Goal: Task Accomplishment & Management: Complete application form

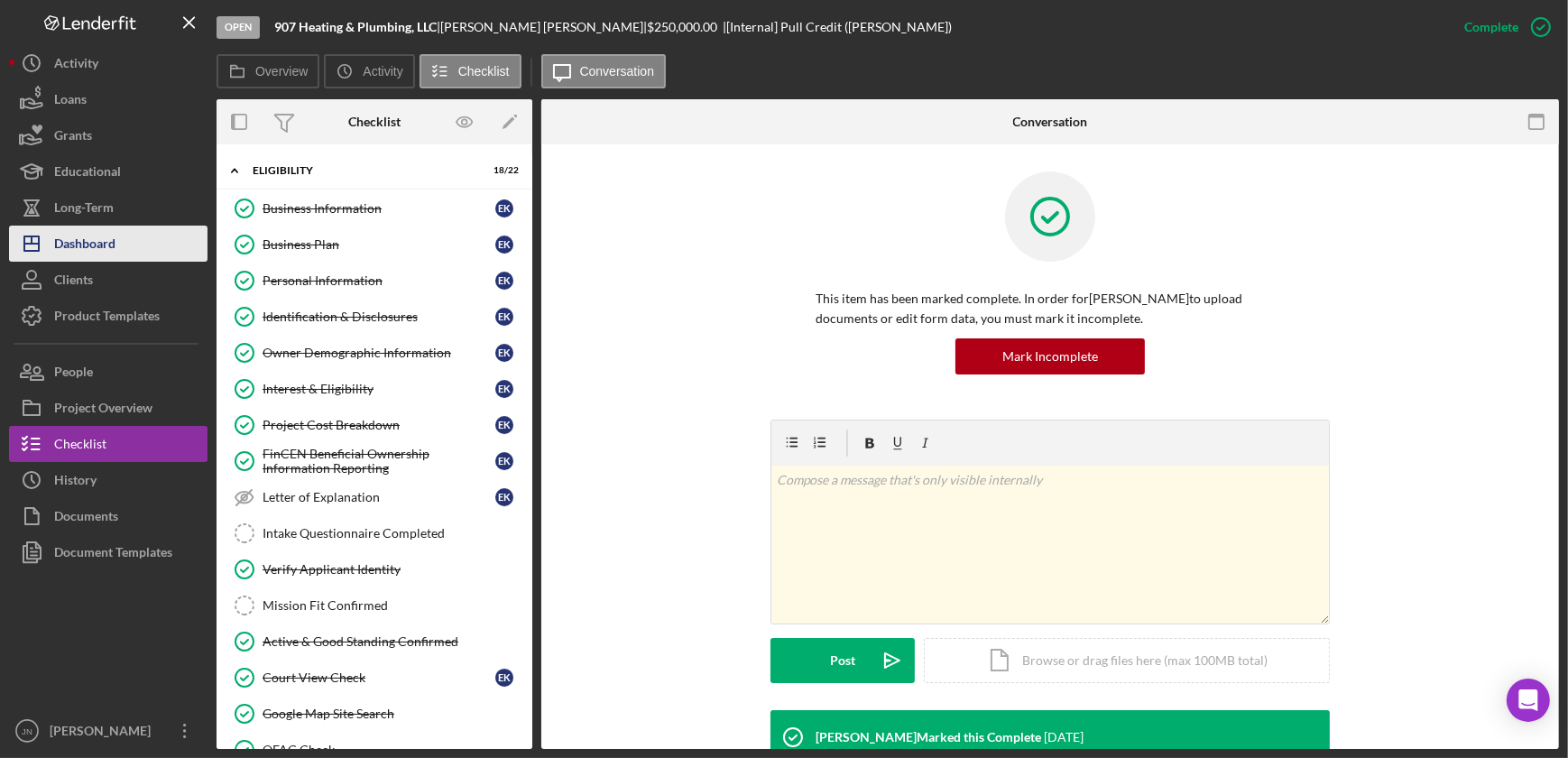
click at [132, 244] on button "Icon/Dashboard Dashboard" at bounding box center [107, 244] width 199 height 36
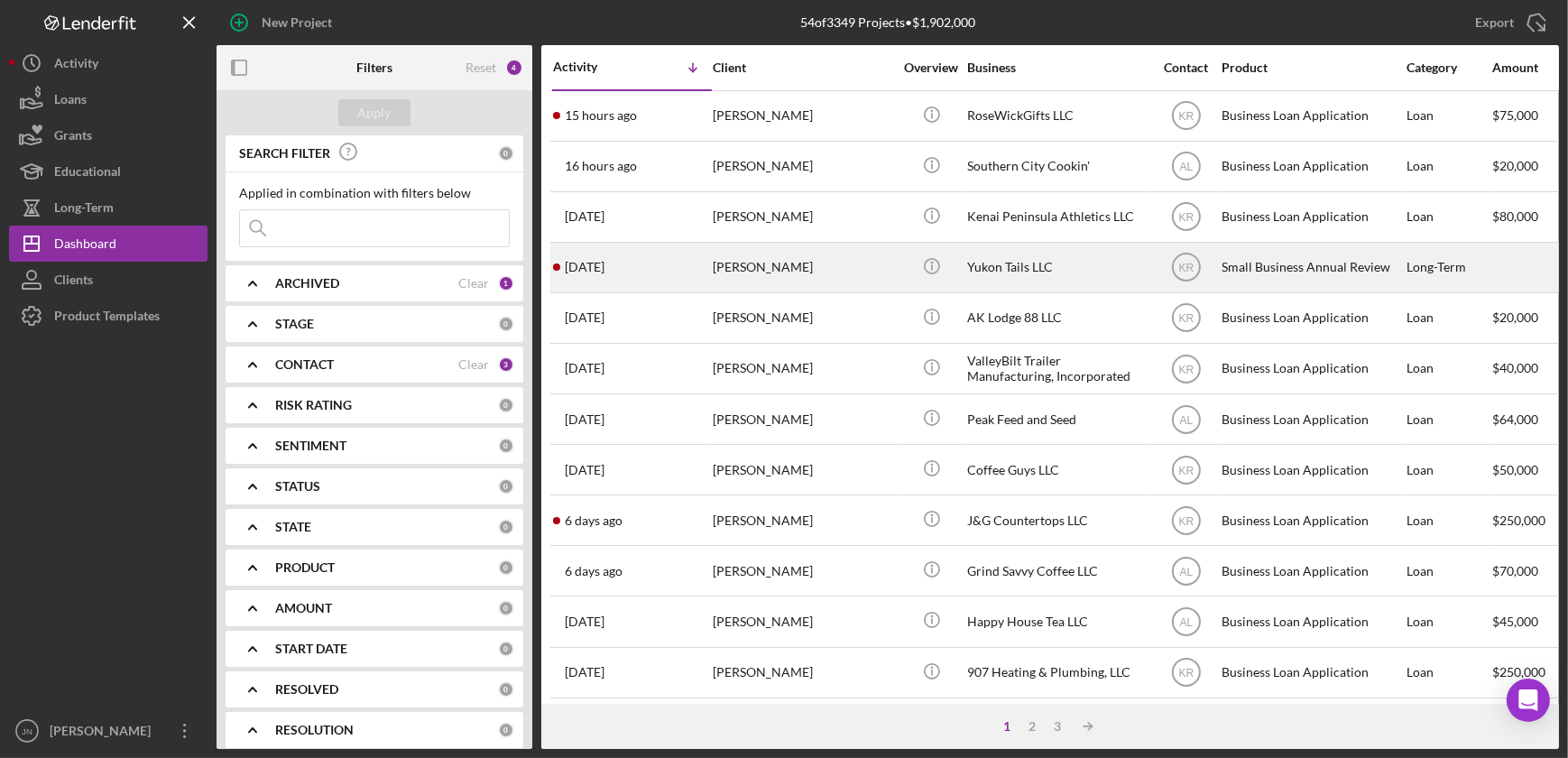
click at [631, 271] on div "2 days ago Teela Bieschke" at bounding box center [632, 268] width 158 height 48
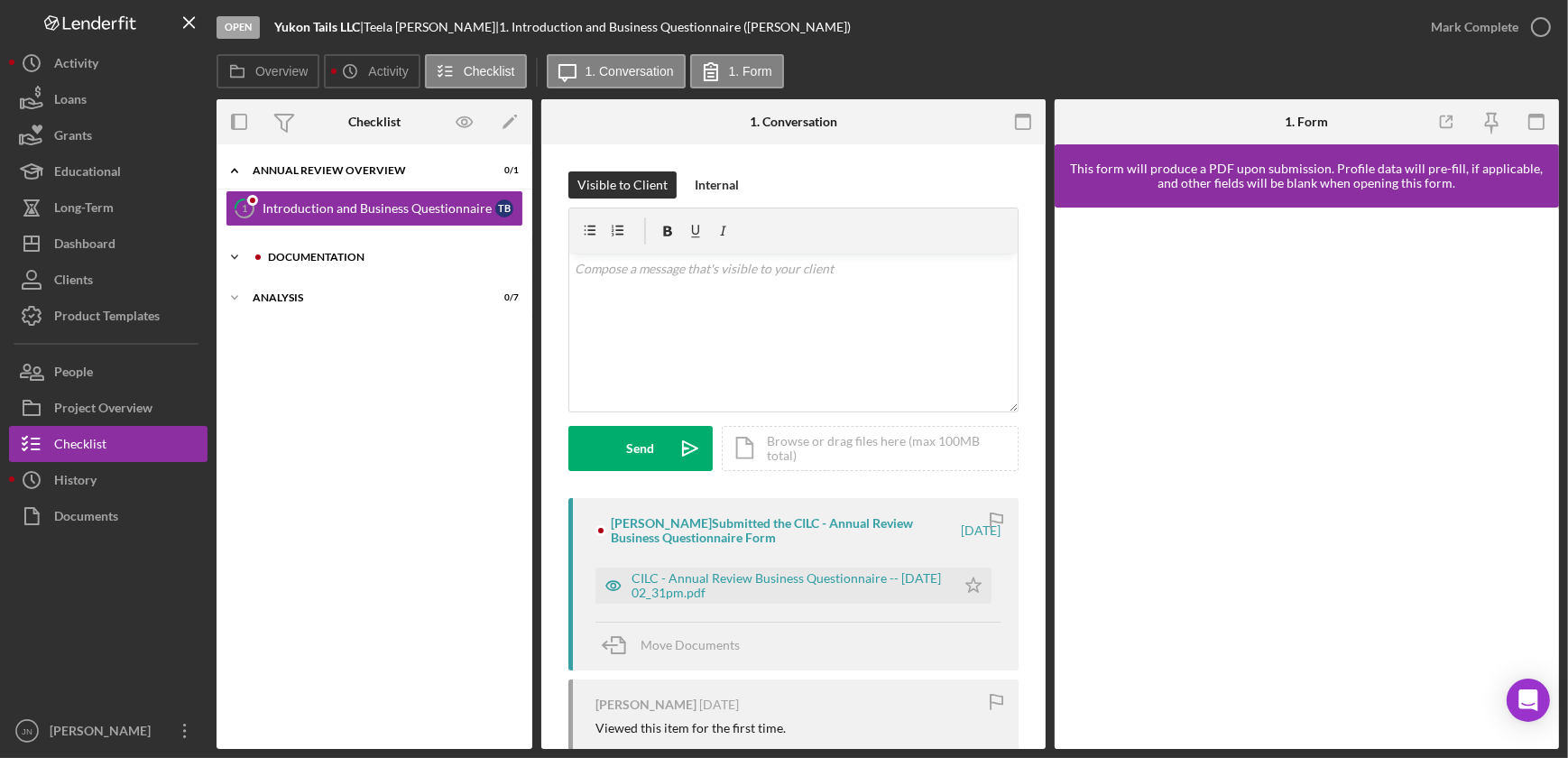
click at [342, 257] on div "Documentation" at bounding box center [388, 256] width 242 height 11
click at [336, 291] on div "Business Financials" at bounding box center [379, 295] width 233 height 14
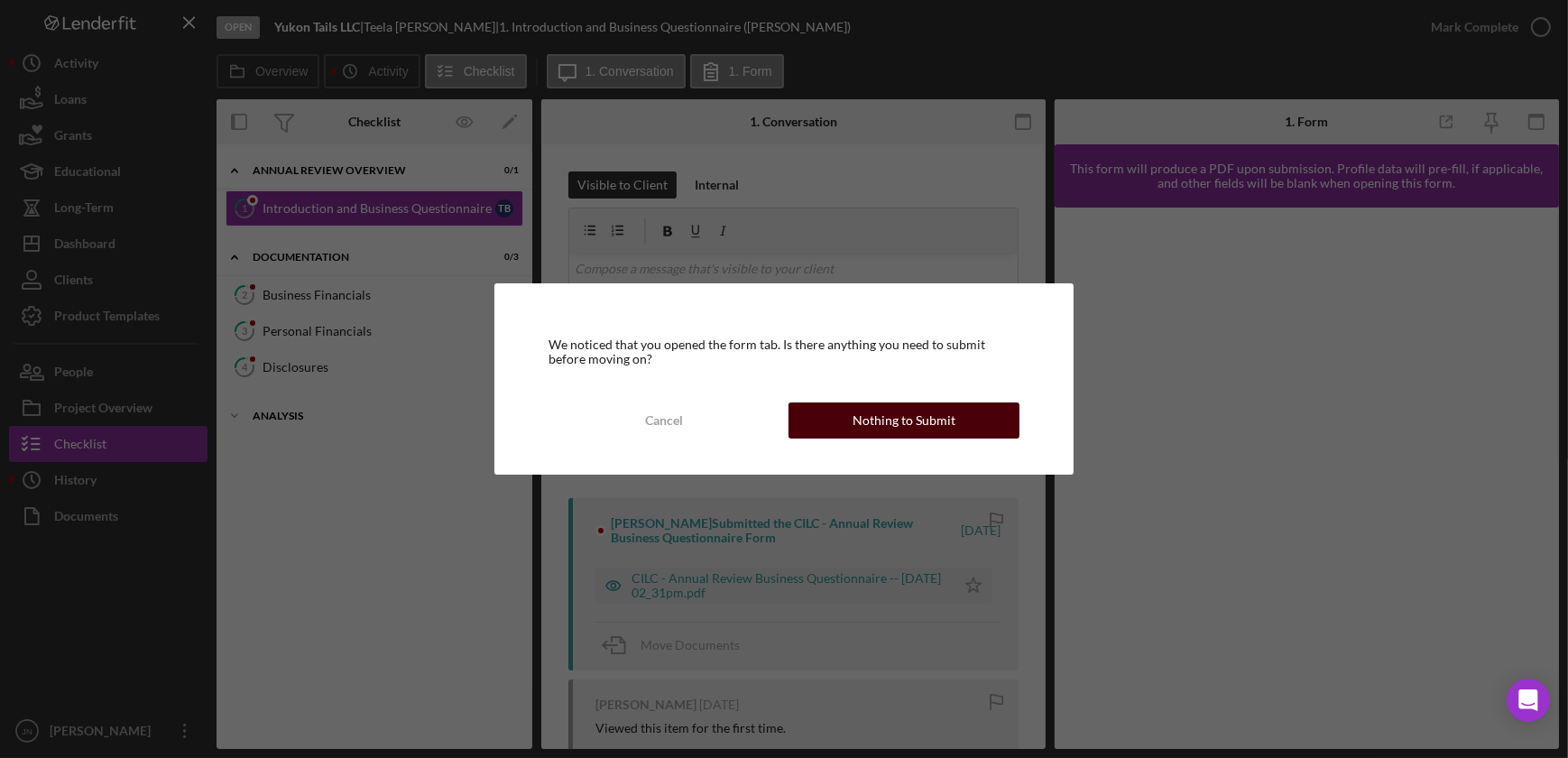
click at [864, 433] on div "Nothing to Submit" at bounding box center [903, 421] width 103 height 36
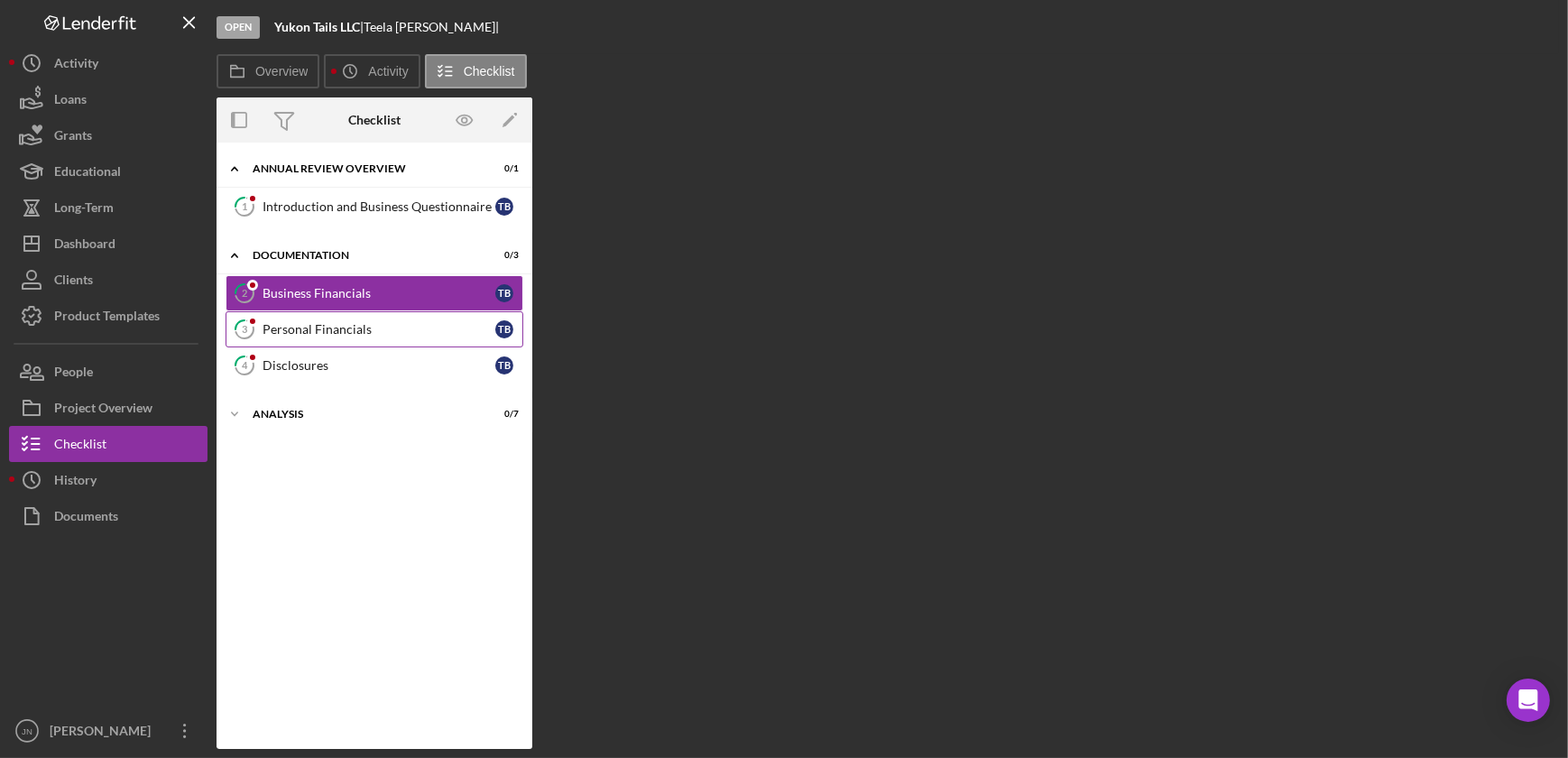
click at [375, 333] on div "Personal Financials" at bounding box center [379, 329] width 233 height 14
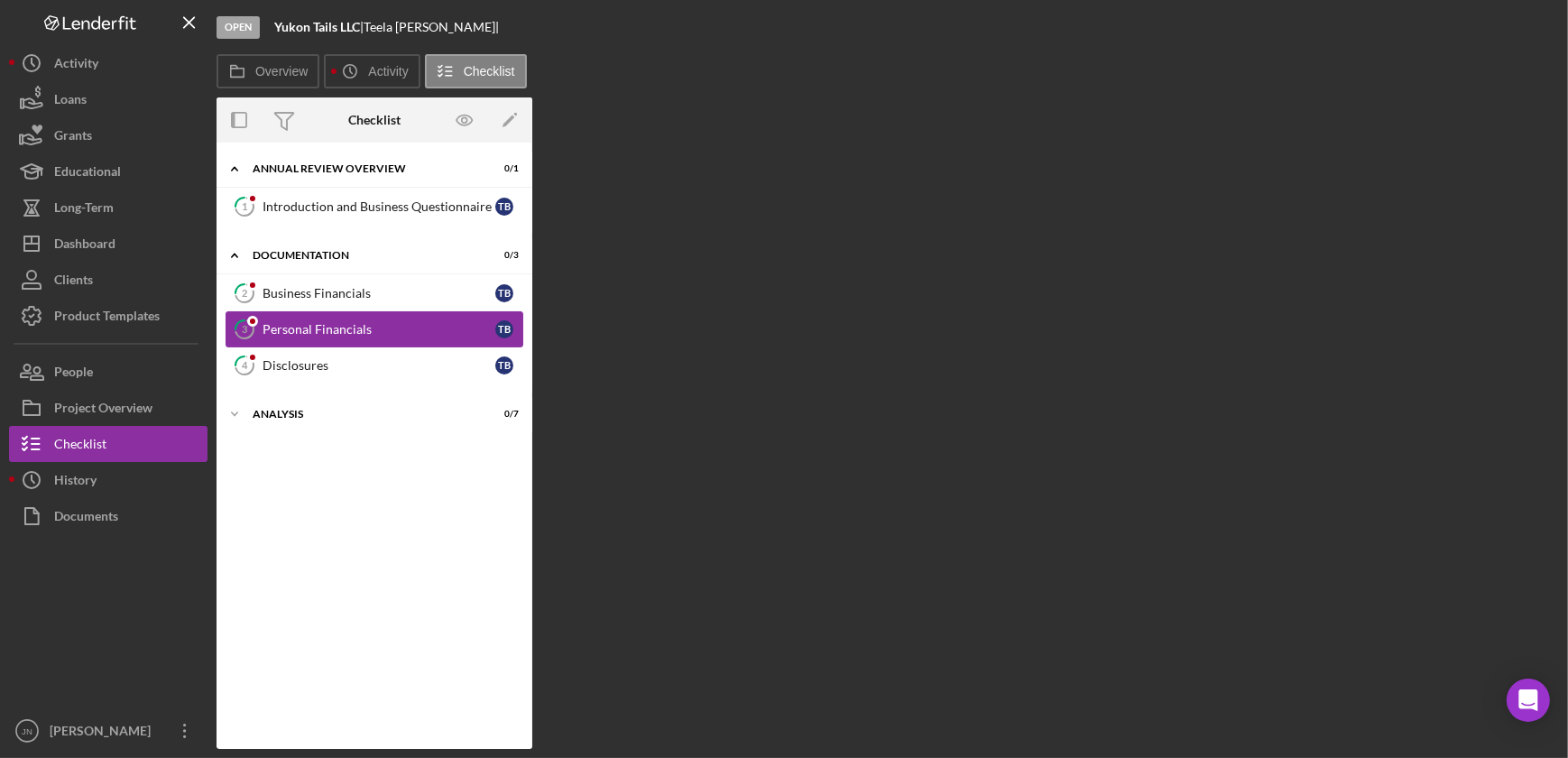
click at [305, 325] on div "Personal Financials" at bounding box center [379, 329] width 233 height 14
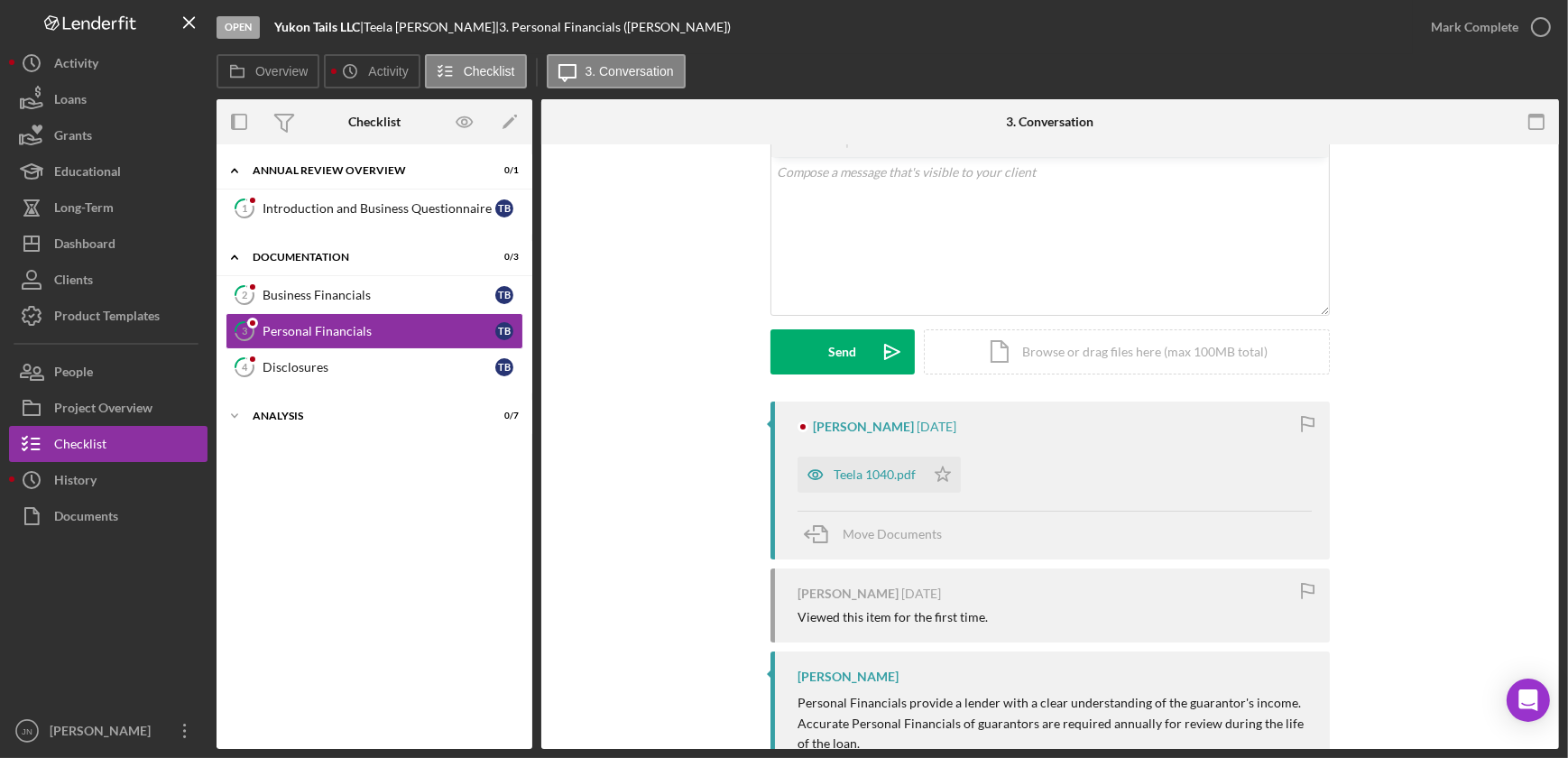
scroll to position [228, 0]
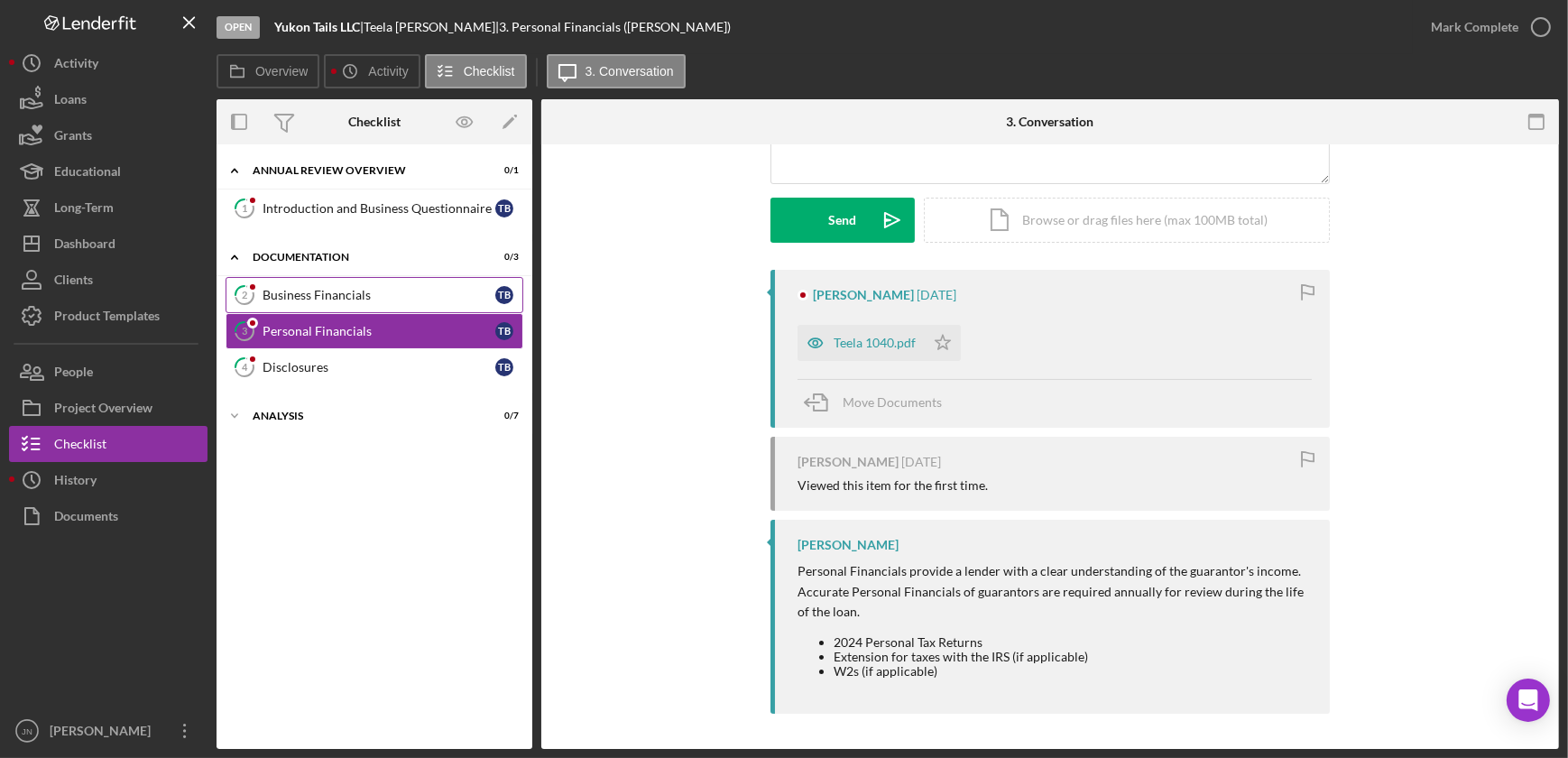
click at [328, 289] on div "Business Financials" at bounding box center [379, 295] width 233 height 14
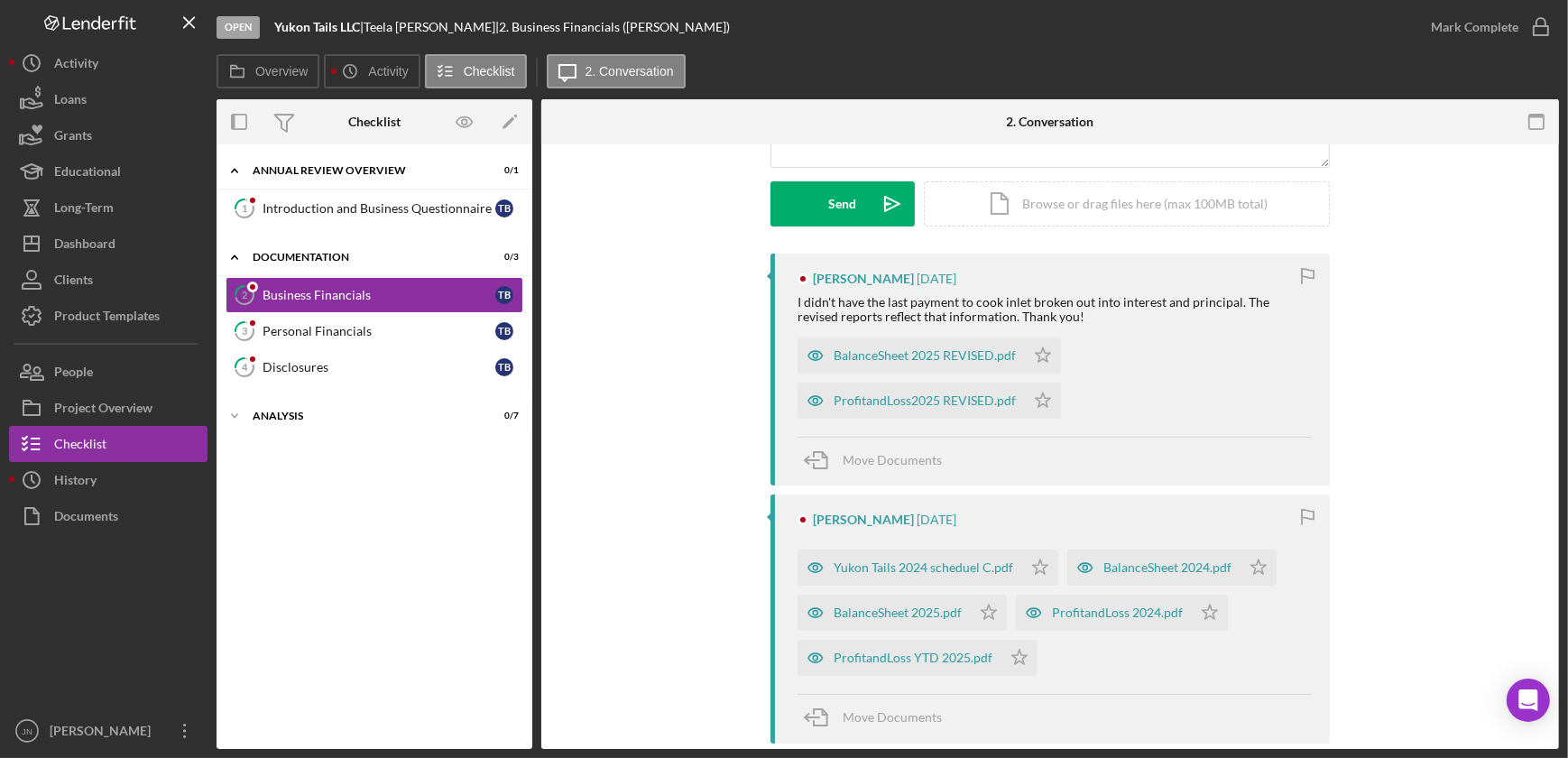
scroll to position [246, 0]
click at [1116, 603] on div "ProfitandLoss 2024.pdf" at bounding box center [1103, 612] width 176 height 36
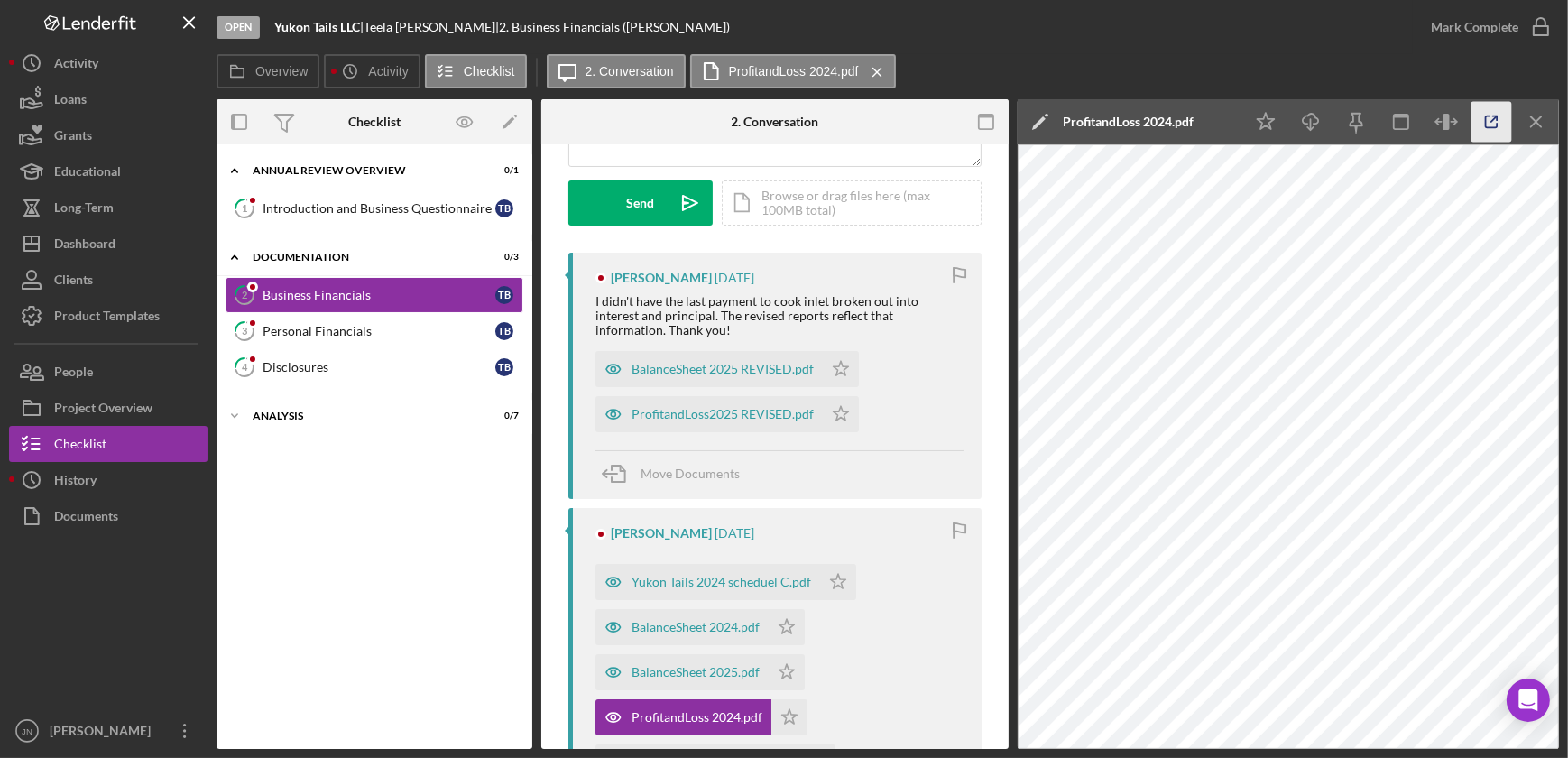
click at [1486, 124] on icon "button" at bounding box center [1491, 122] width 40 height 40
click at [764, 412] on div "ProfitandLoss2025 REVISED.pdf" at bounding box center [722, 414] width 182 height 14
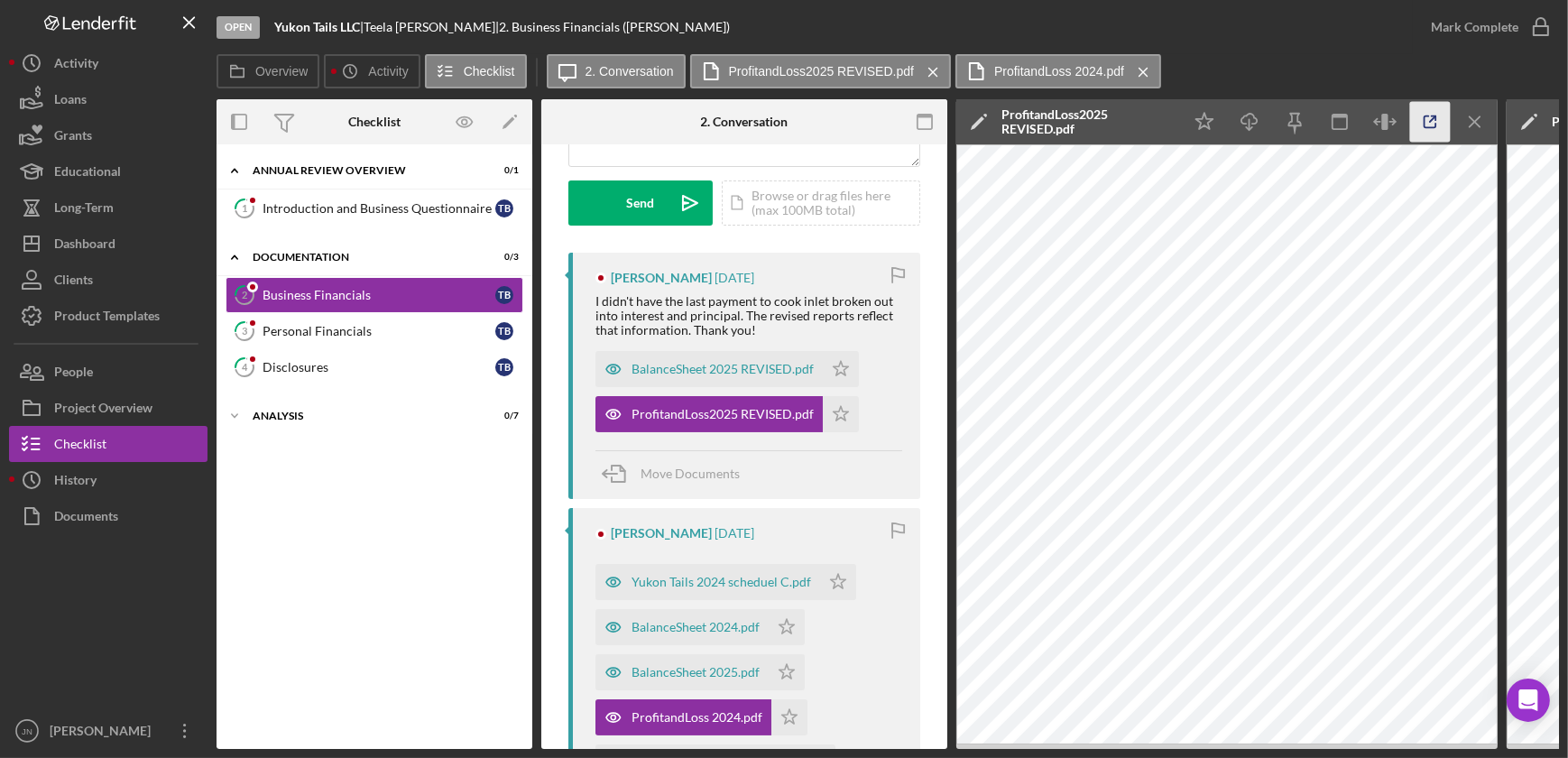
click at [1432, 117] on icon "button" at bounding box center [1430, 122] width 40 height 40
click at [1467, 129] on icon "Icon/Menu Close" at bounding box center [1475, 122] width 40 height 40
